Goal: Task Accomplishment & Management: Manage account settings

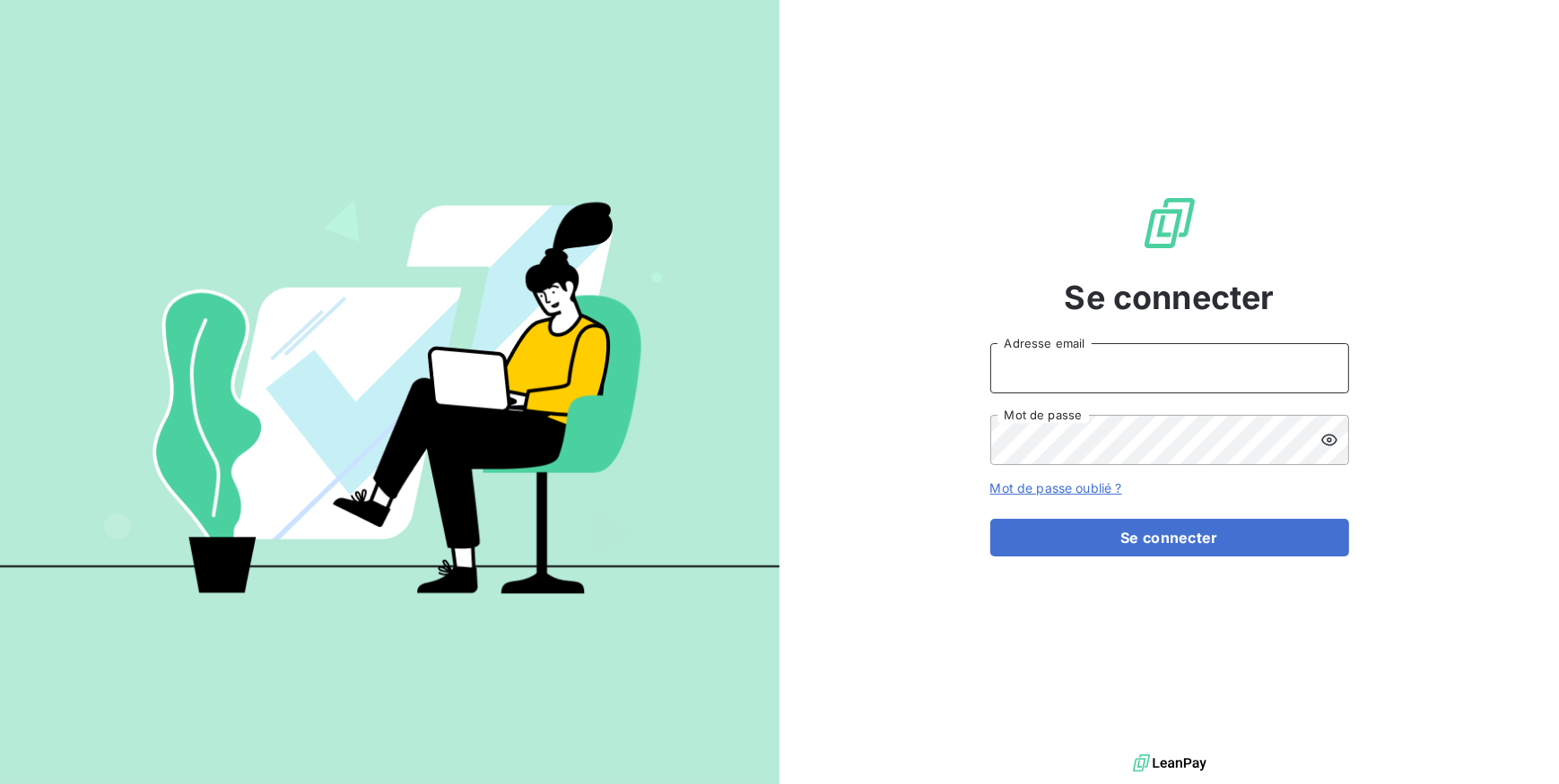
click at [1001, 365] on input "Adresse email" at bounding box center [1169, 369] width 359 height 50
type input "m.ramanich@equippro.mq"
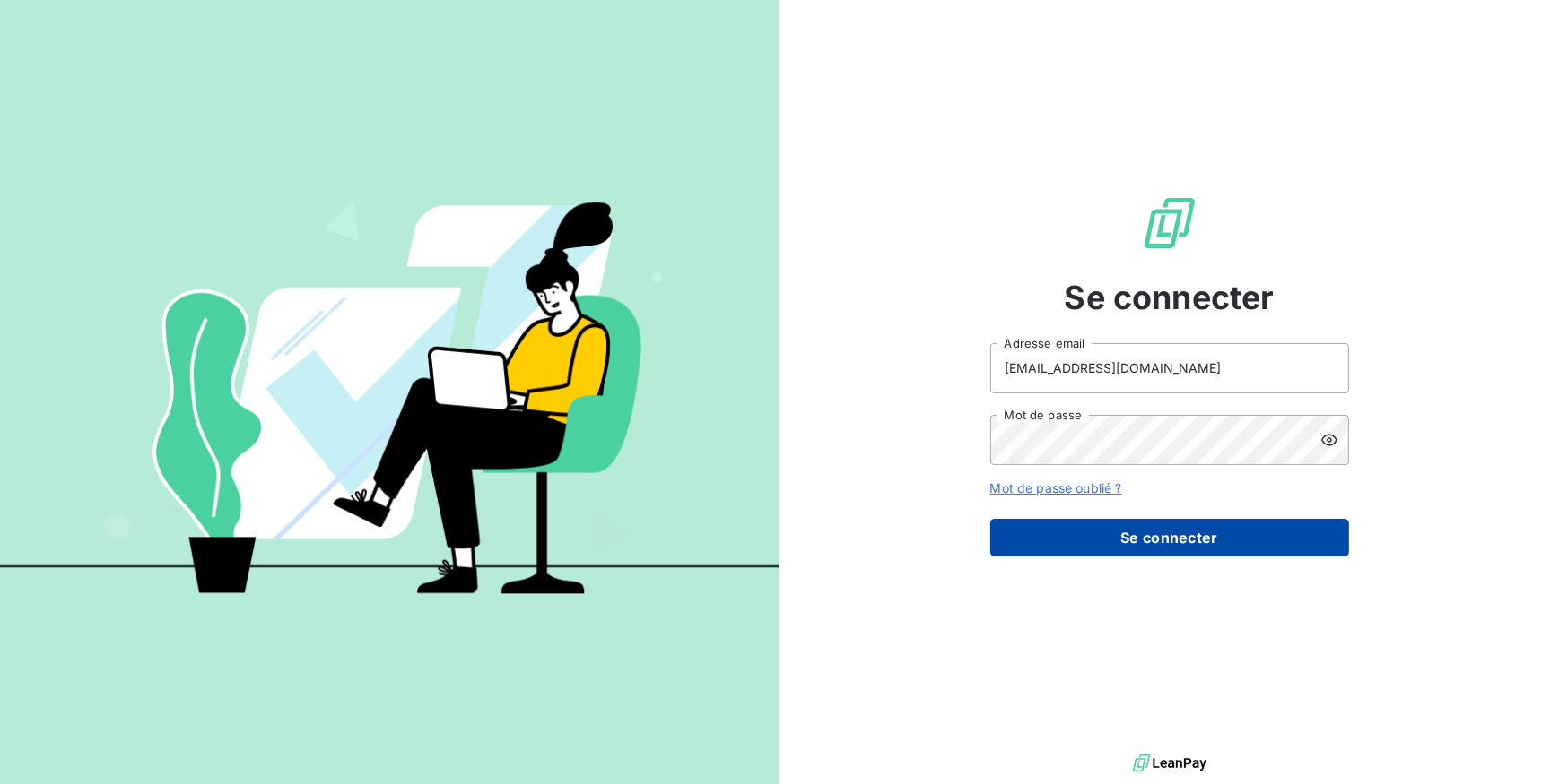
click at [1157, 536] on button "Se connecter" at bounding box center [1169, 538] width 359 height 38
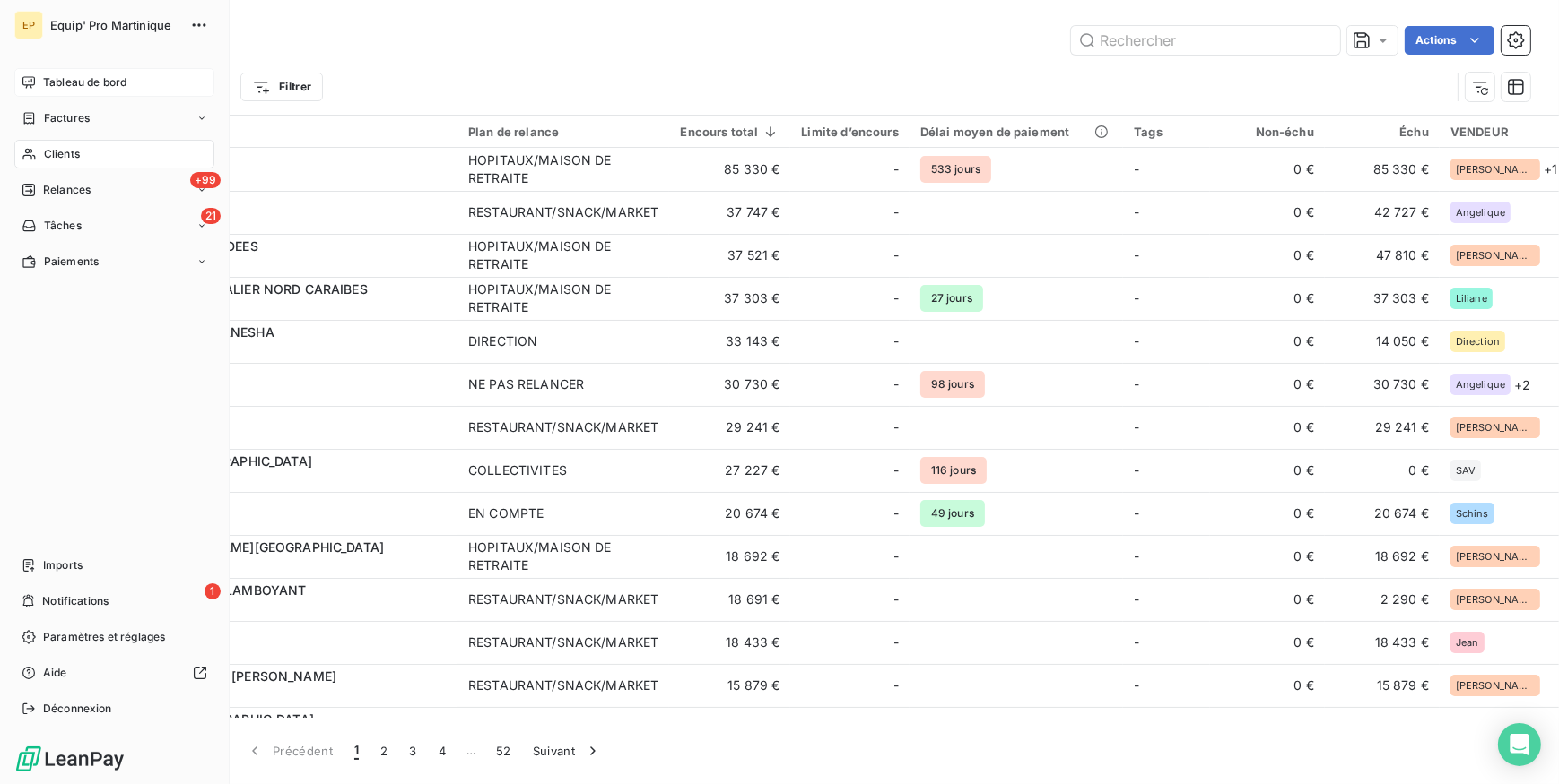
click at [69, 81] on span "Tableau de bord" at bounding box center [84, 83] width 83 height 16
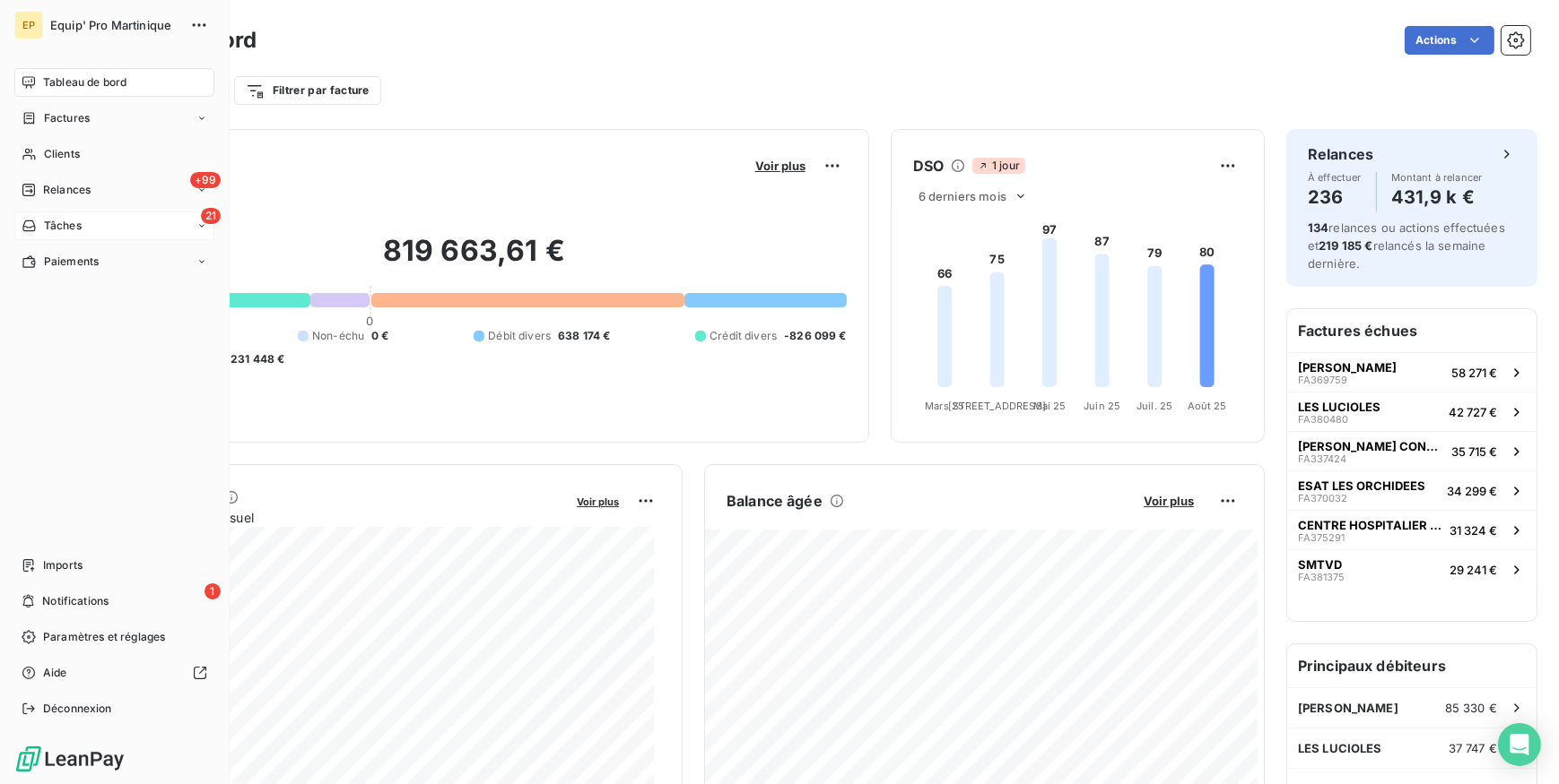
click at [122, 220] on div "21 Tâches" at bounding box center [114, 226] width 200 height 29
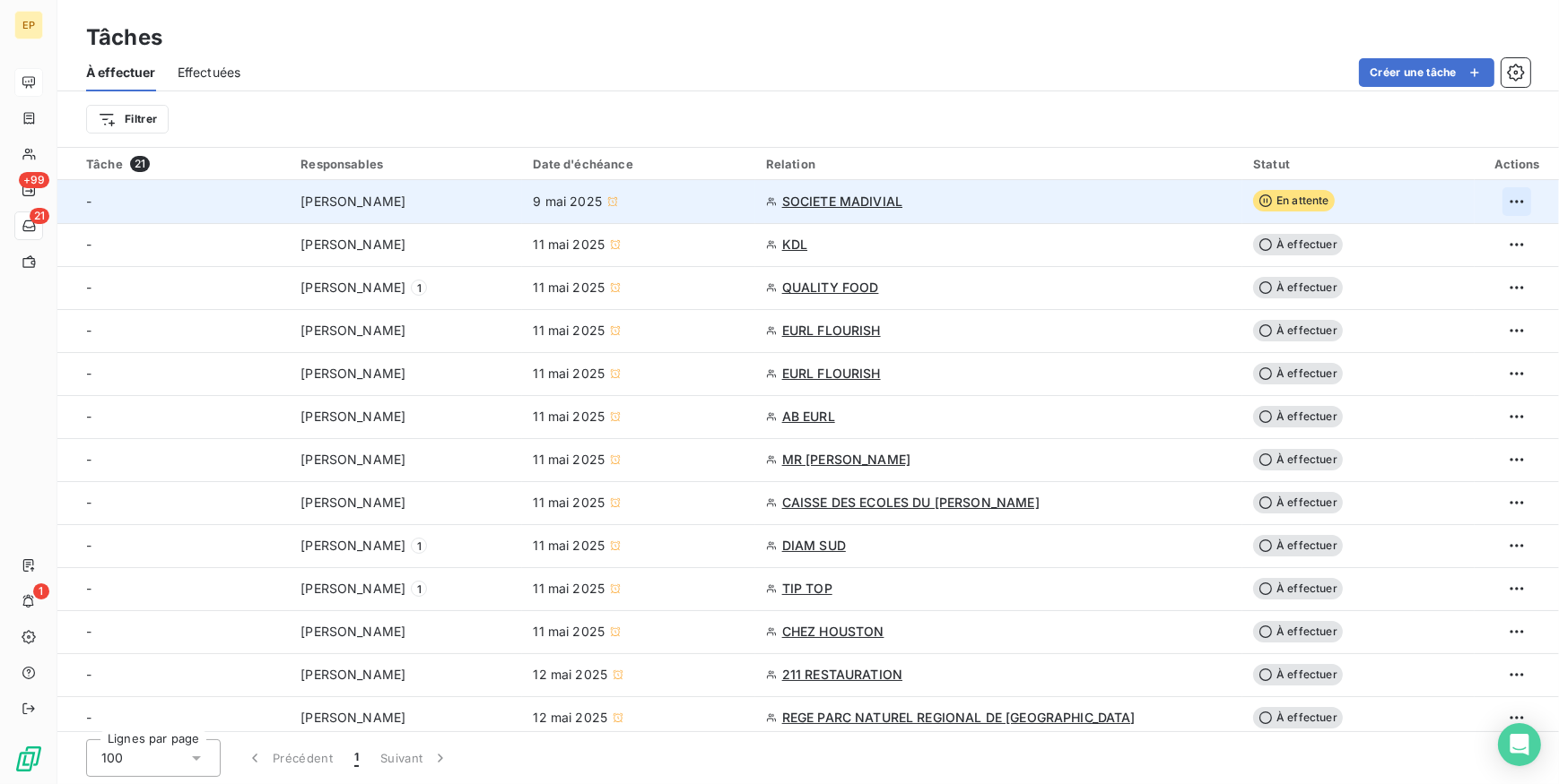
click at [1506, 201] on html "EP +99 21 1 Tâches À effectuer Effectuées Créer une tâche Filtrer Tâche 21 Resp…" at bounding box center [780, 392] width 1559 height 784
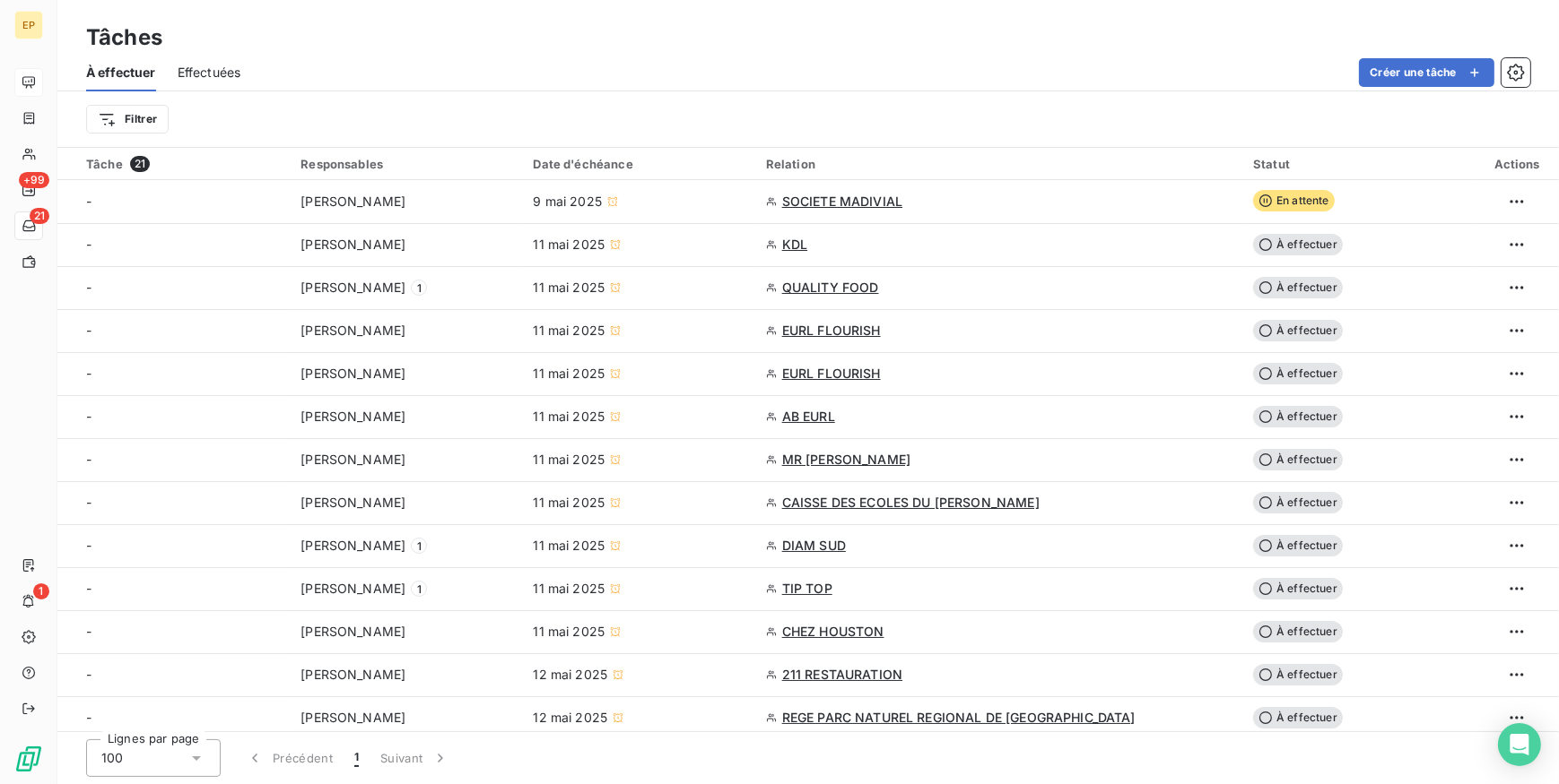
click at [1498, 201] on html "EP +99 21 1 Tâches À effectuer Effectuées Créer une tâche Filtrer Tâche 21 Resp…" at bounding box center [780, 392] width 1559 height 784
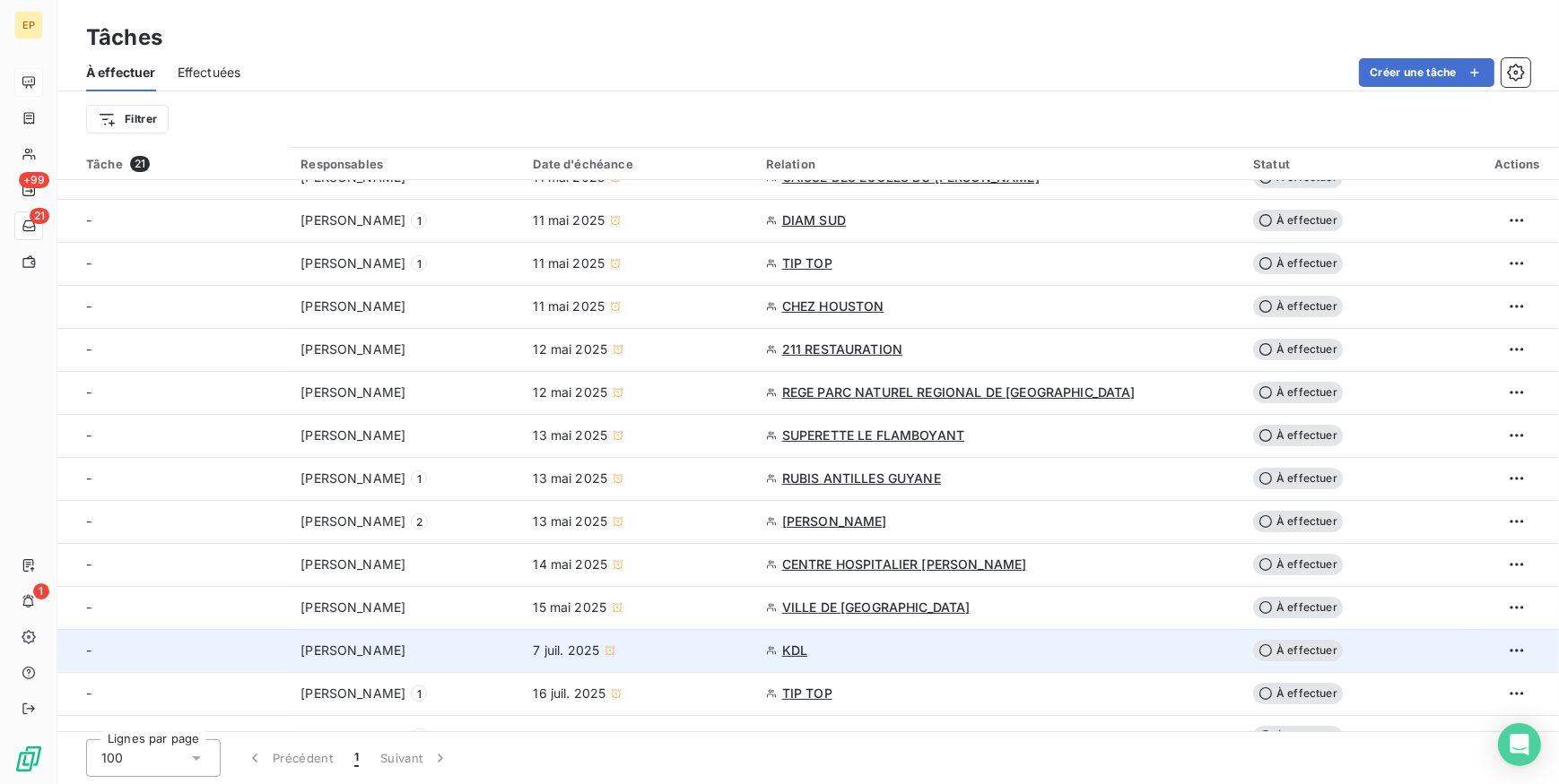
scroll to position [353, 0]
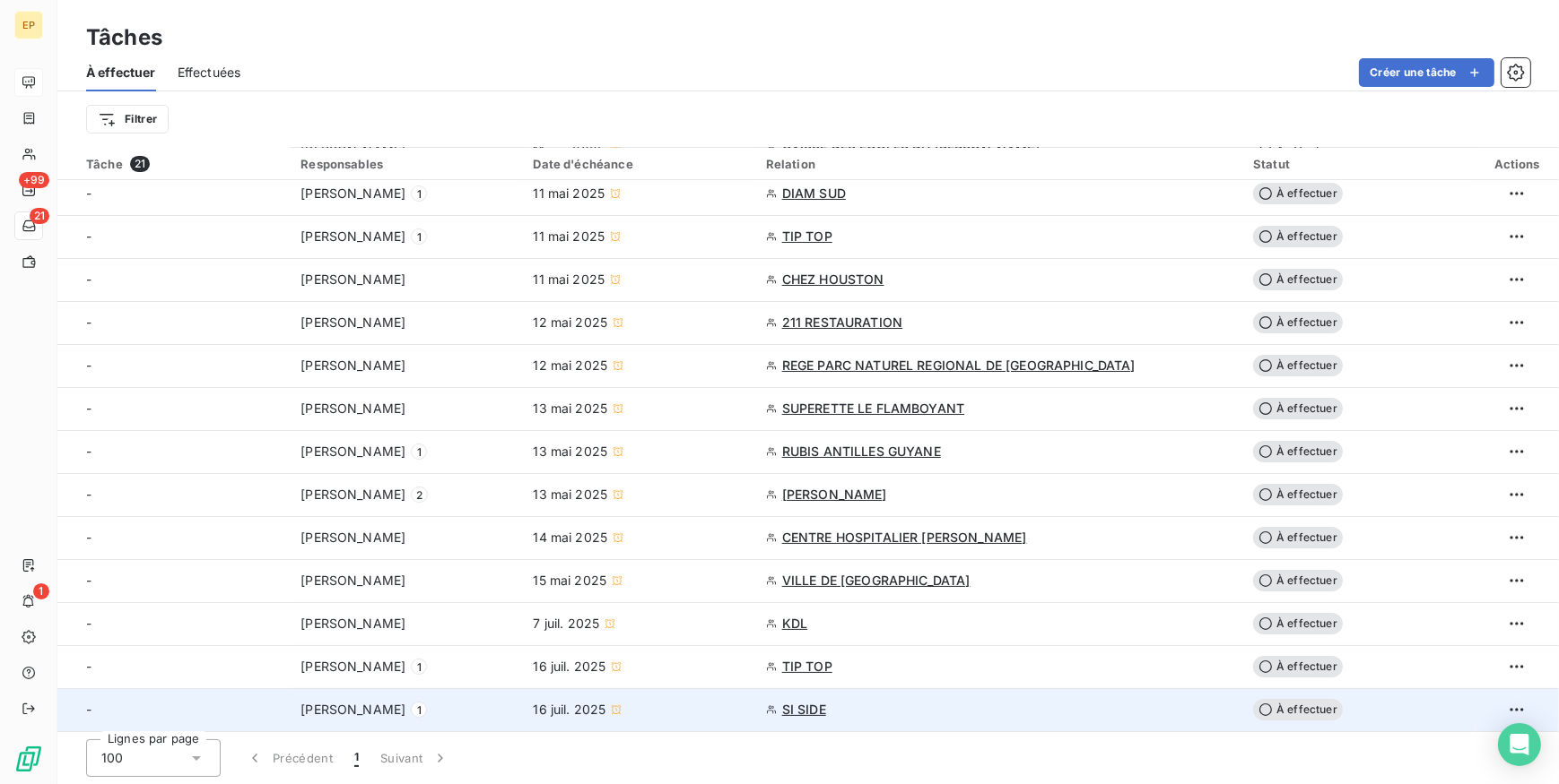
click at [979, 713] on div "SI SIDE" at bounding box center [999, 710] width 466 height 18
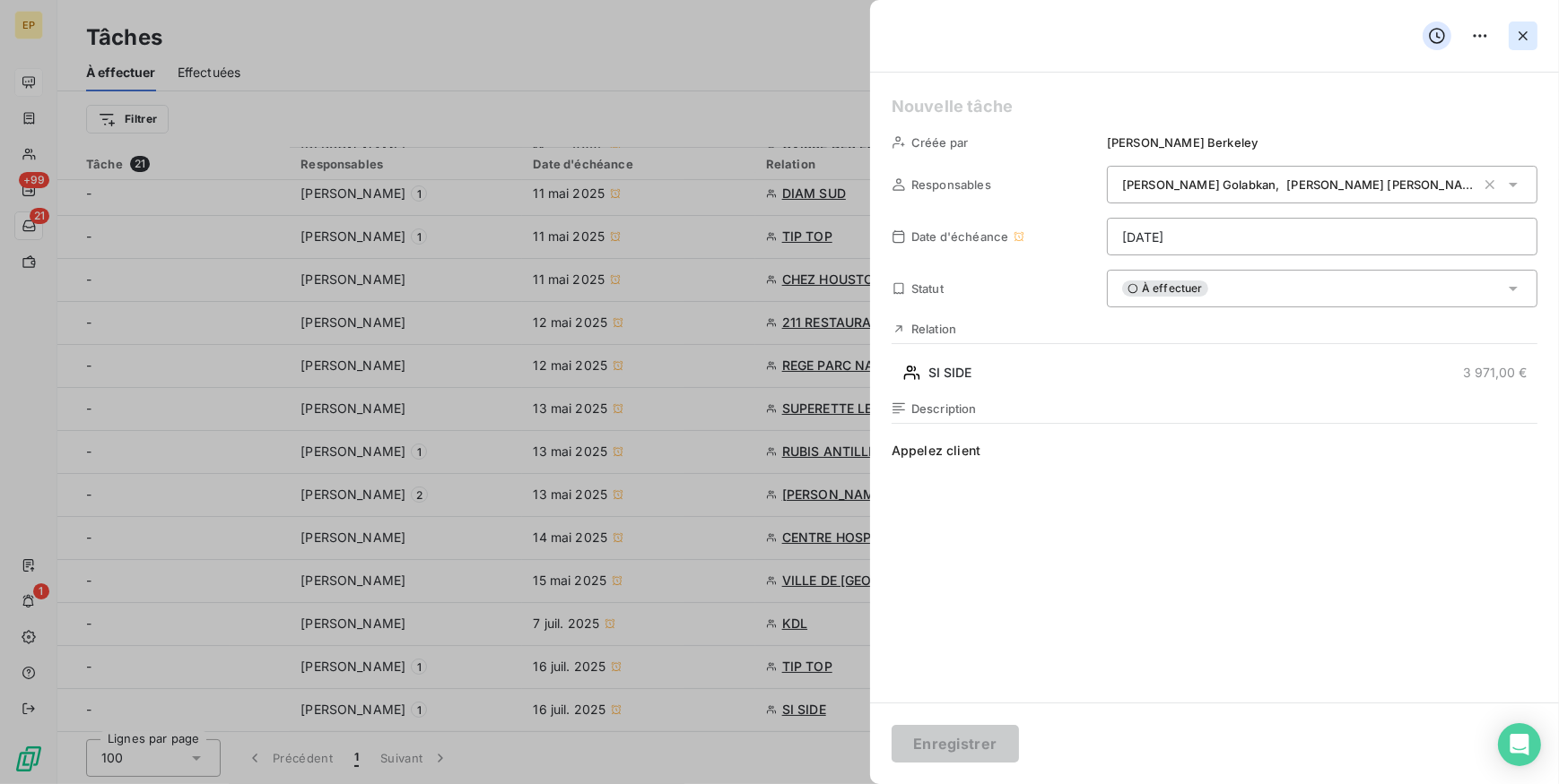
click at [1525, 36] on icon "button" at bounding box center [1523, 36] width 18 height 18
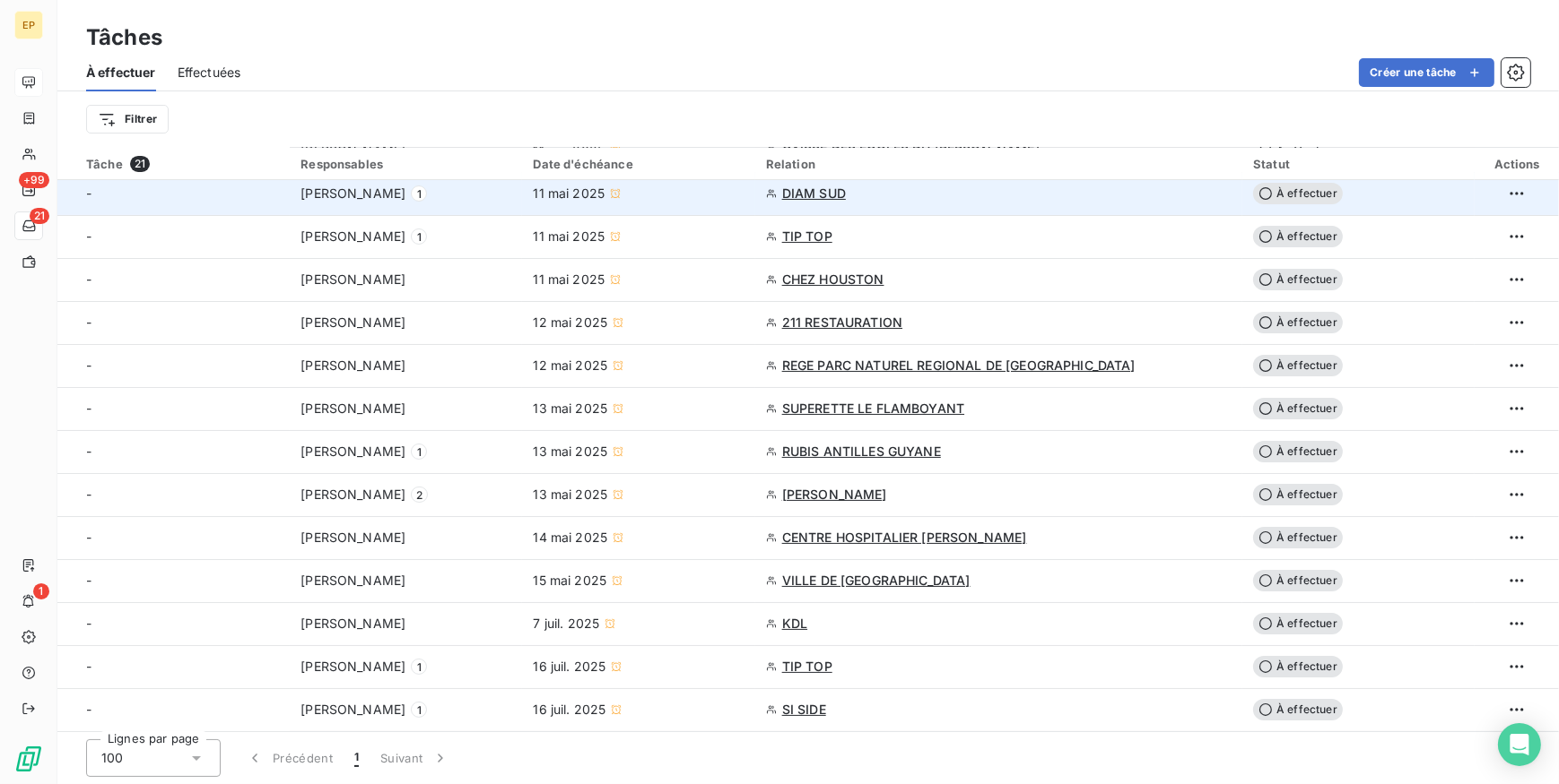
click at [810, 192] on span "DIAM SUD" at bounding box center [814, 194] width 64 height 18
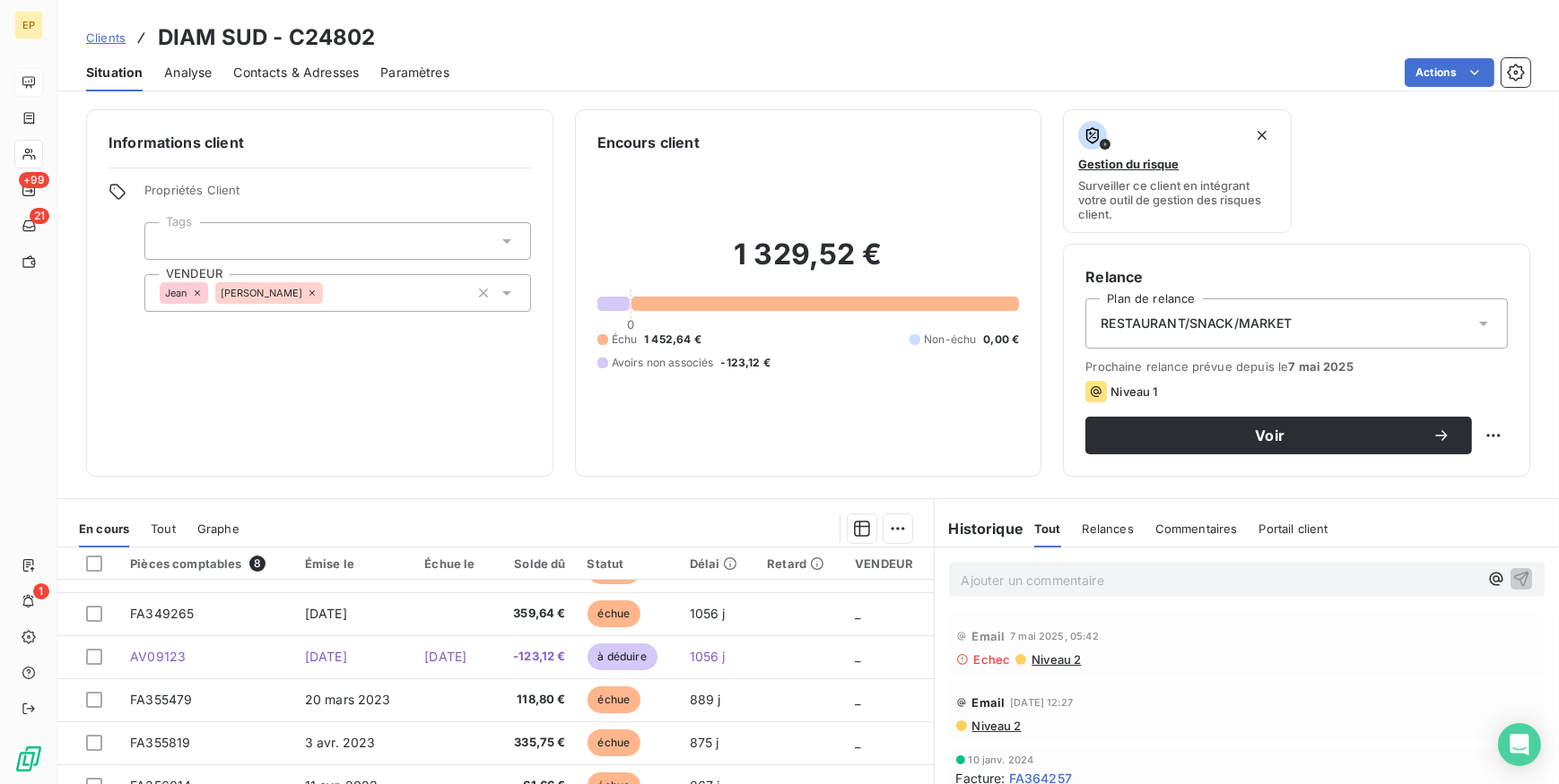
scroll to position [81, 0]
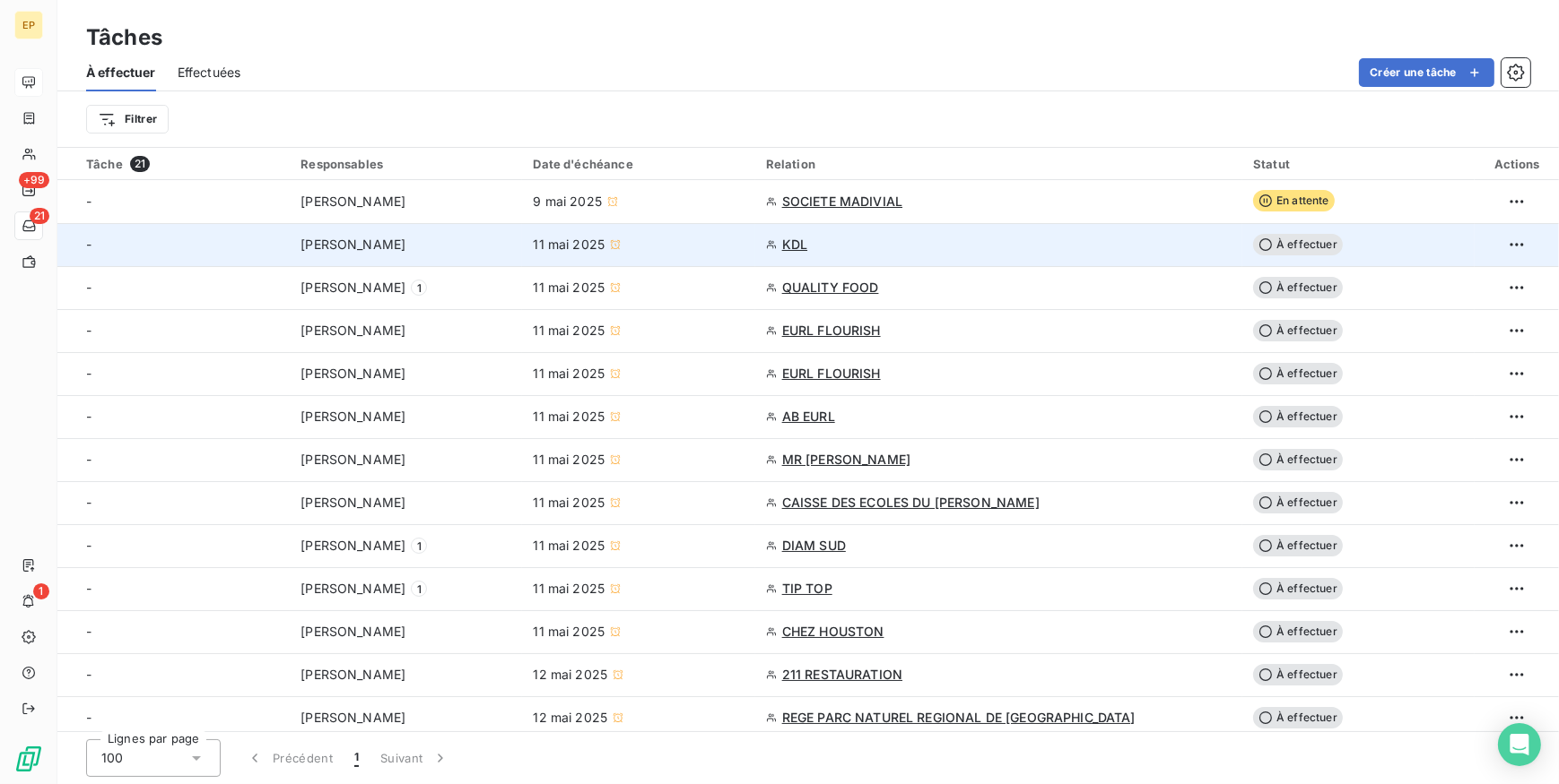
click at [798, 248] on span "KDL" at bounding box center [794, 245] width 25 height 18
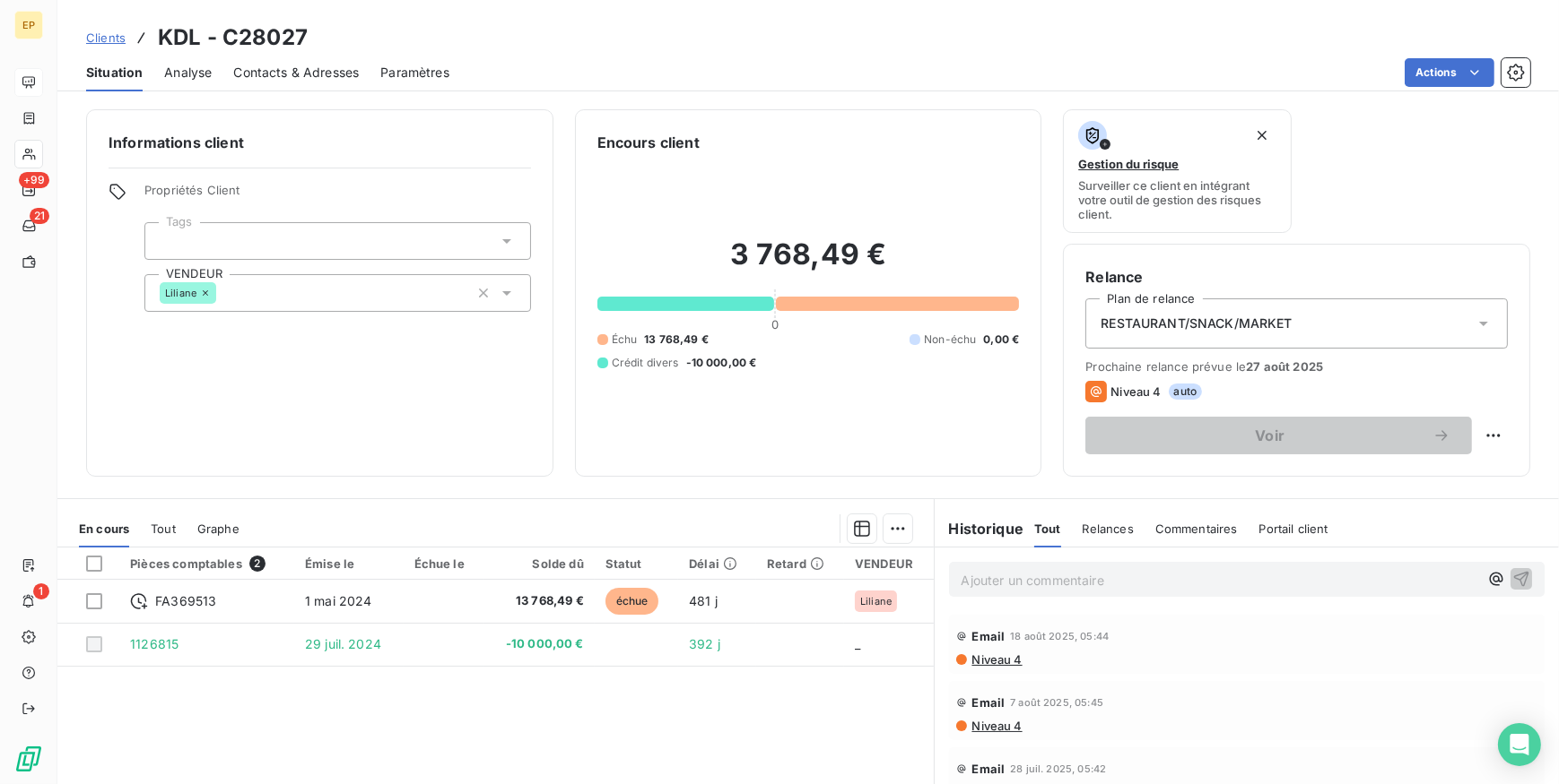
click at [277, 78] on span "Contacts & Adresses" at bounding box center [296, 73] width 126 height 18
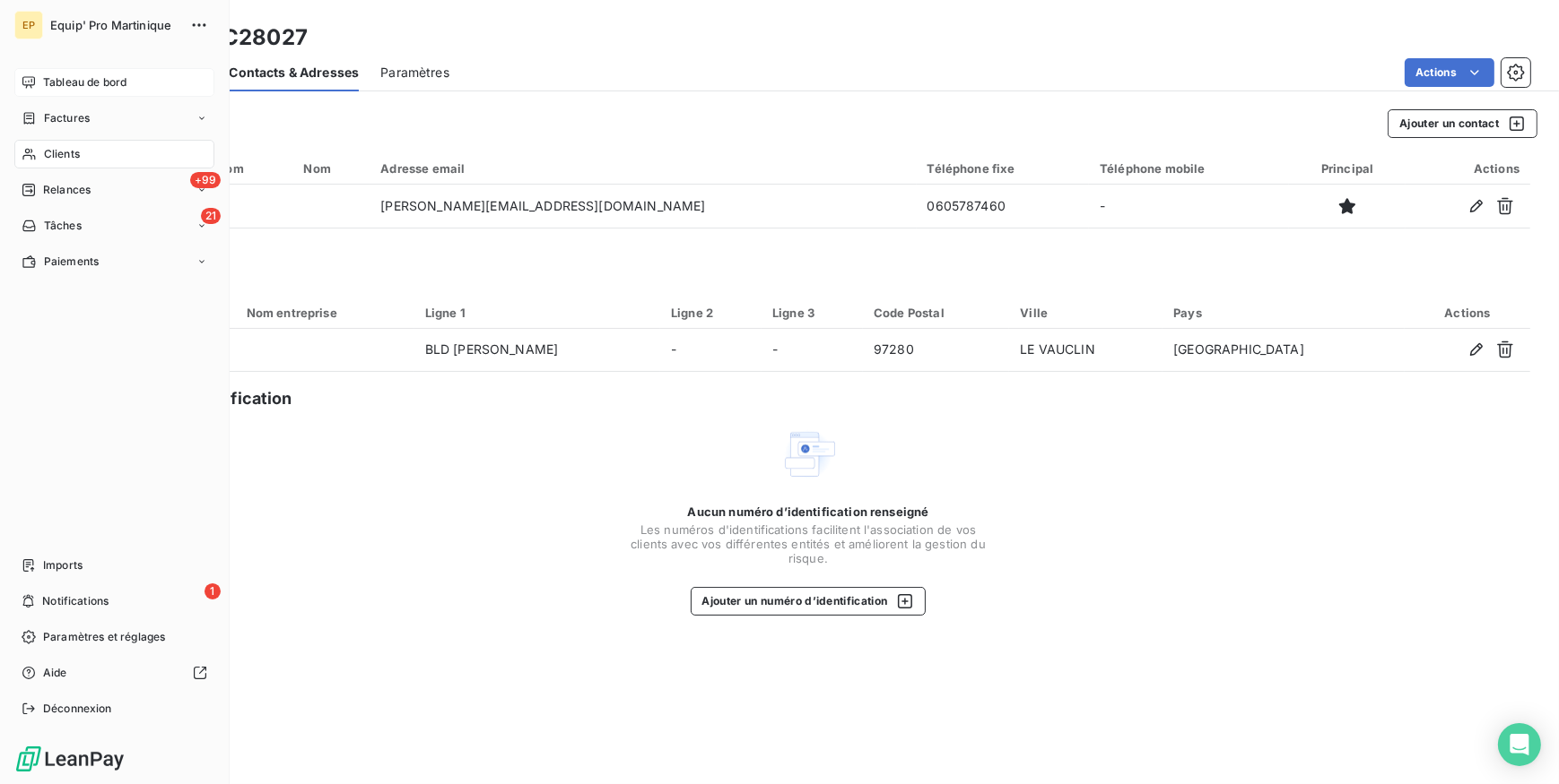
click at [63, 82] on span "Tableau de bord" at bounding box center [84, 83] width 83 height 16
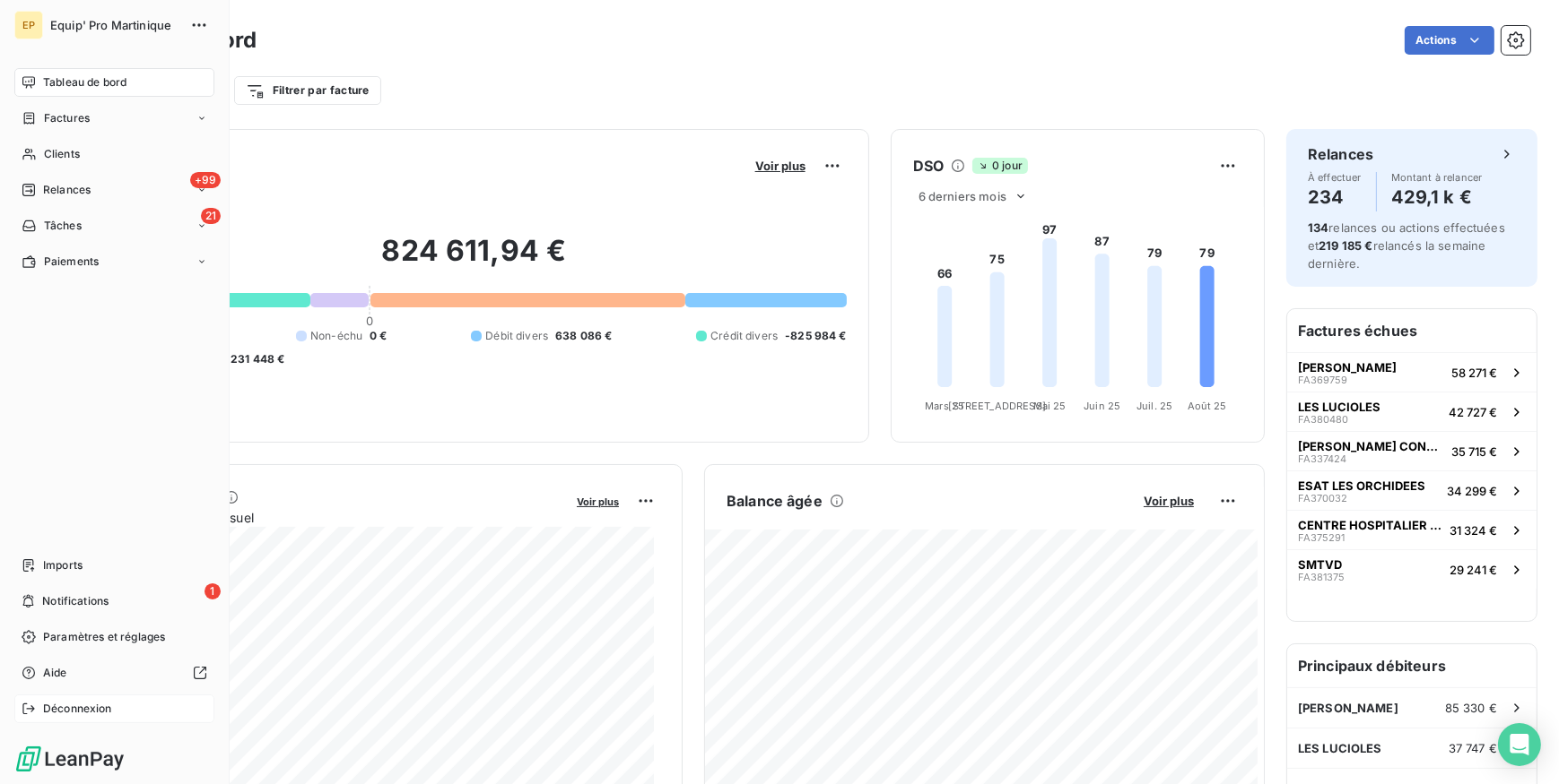
click at [81, 710] on span "Déconnexion" at bounding box center [77, 709] width 69 height 16
